Goal: Browse casually: Explore the website without a specific task or goal

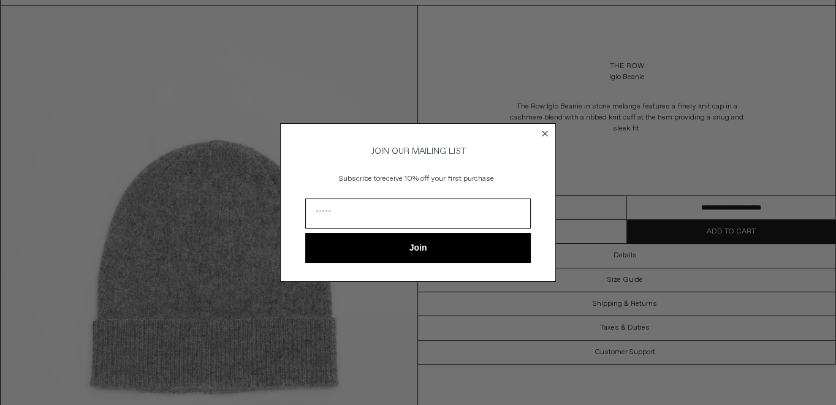
click at [538, 126] on form "JOIN OUR MAILING LIST Subscribe to receive 10% off your first purchase Join ***…" at bounding box center [418, 202] width 276 height 158
click at [545, 128] on circle "Close dialog" at bounding box center [546, 134] width 12 height 12
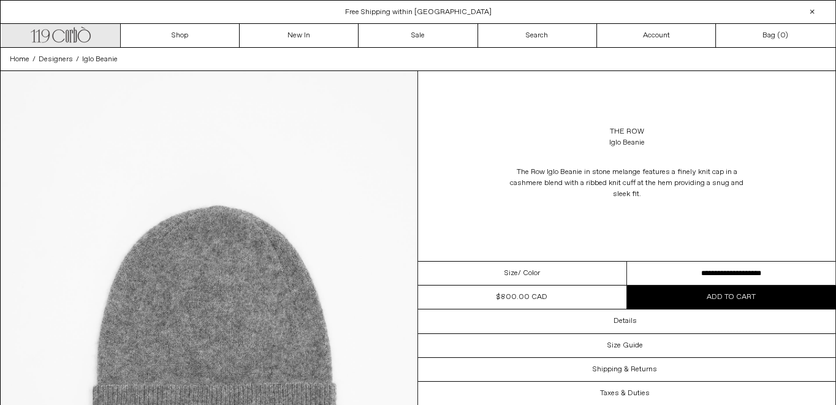
click at [64, 38] on icon ".cls-1, .cls-2 { fill: #231f20; stroke: #231f20; stroke-miterlimit: 10; stroke-…" at bounding box center [61, 34] width 60 height 18
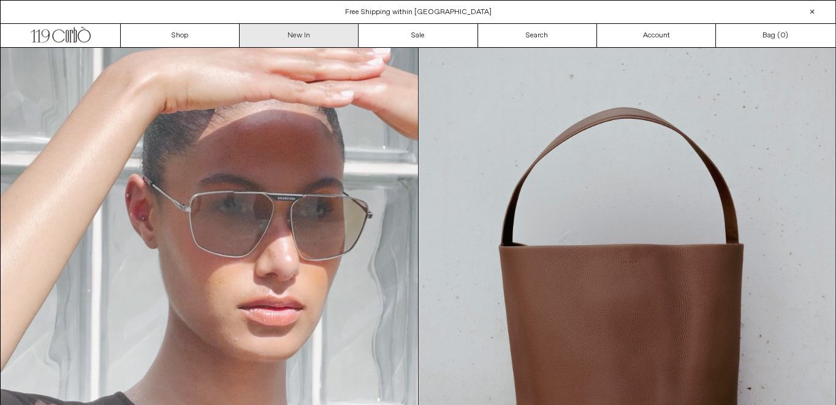
click at [289, 37] on link "New In" at bounding box center [299, 35] width 119 height 23
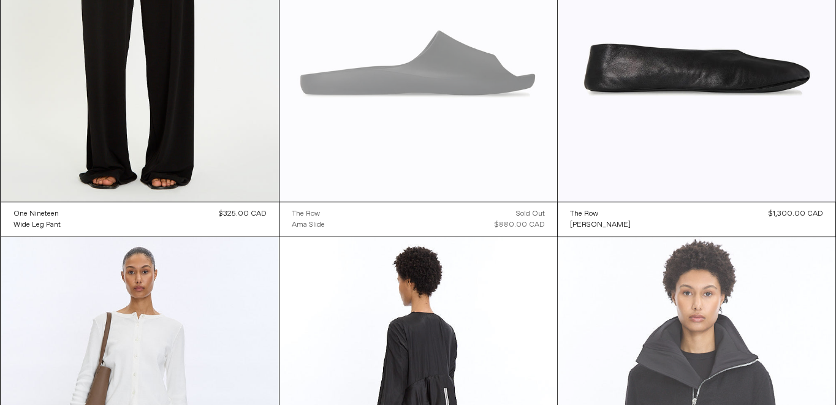
scroll to position [725, 0]
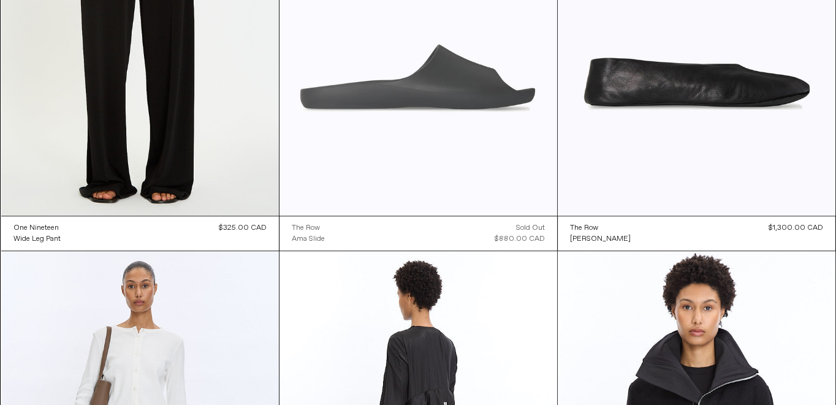
click at [451, 108] on at bounding box center [419, 7] width 278 height 417
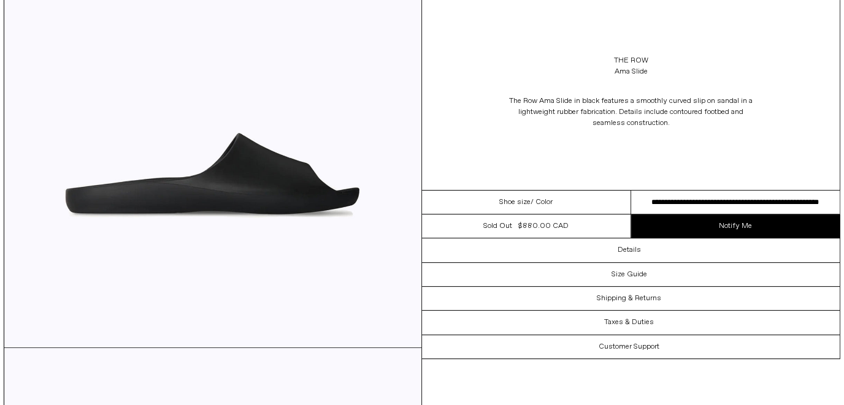
scroll to position [264, 0]
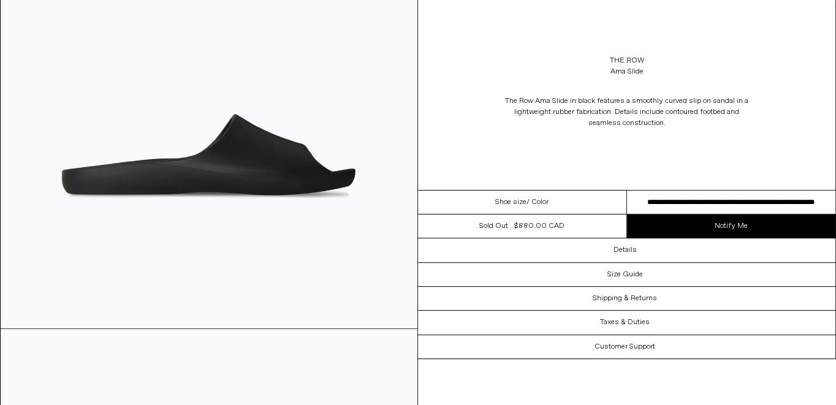
click at [272, 161] on img at bounding box center [209, 67] width 417 height 521
